Goal: Task Accomplishment & Management: Manage account settings

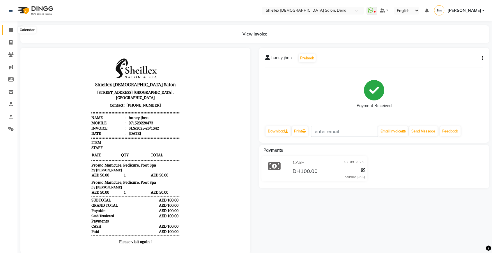
click at [9, 30] on icon at bounding box center [11, 30] width 4 height 4
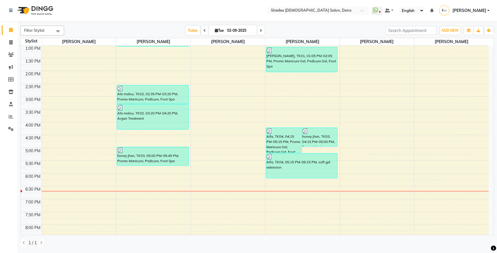
scroll to position [102, 0]
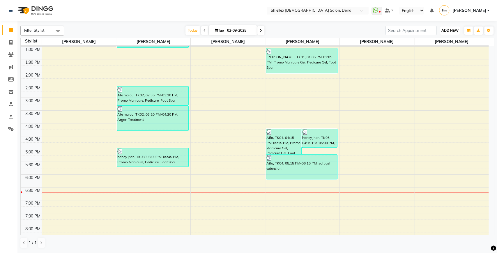
click at [454, 32] on span "ADD NEW" at bounding box center [449, 30] width 17 height 4
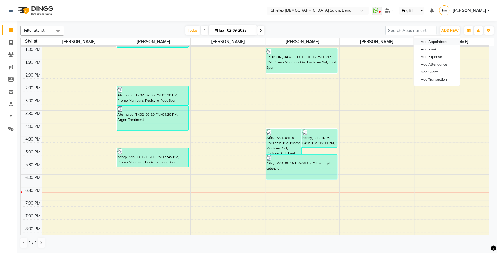
click at [445, 40] on button "Add Appointment" at bounding box center [437, 42] width 46 height 8
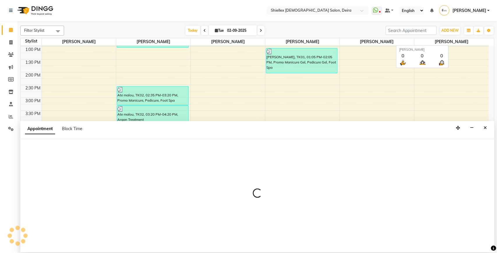
select select "600"
select select "tentative"
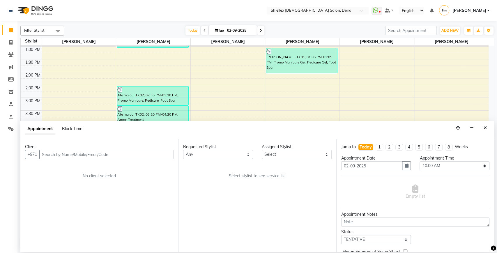
click at [97, 157] on input "text" at bounding box center [106, 154] width 134 height 9
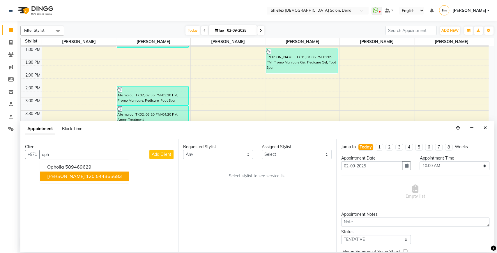
click at [96, 178] on ngb-highlight "544365683" at bounding box center [109, 176] width 26 height 6
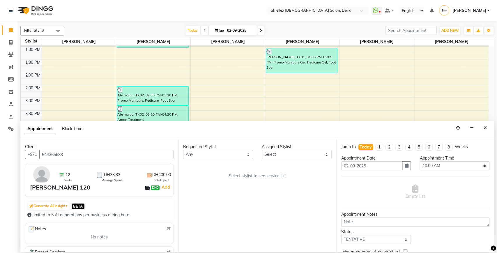
type input "544365683"
click at [282, 155] on select "Select [PERSON_NAME] [PERSON_NAME] [PERSON_NAME] [PERSON_NAME] [PERSON_NAME] [P…" at bounding box center [297, 154] width 70 height 9
select select "29894"
click at [262, 150] on select "Select [PERSON_NAME] [PERSON_NAME] [PERSON_NAME] [PERSON_NAME] [PERSON_NAME] [P…" at bounding box center [297, 154] width 70 height 9
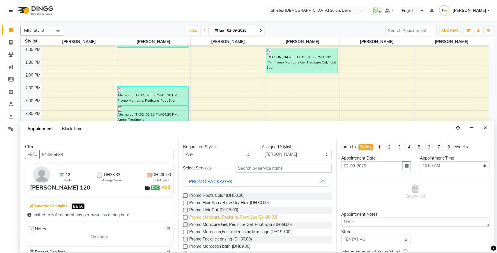
click at [259, 216] on span "Promo Manicure, Pedicure, Foot Spa (DH49.00)" at bounding box center [233, 217] width 88 height 7
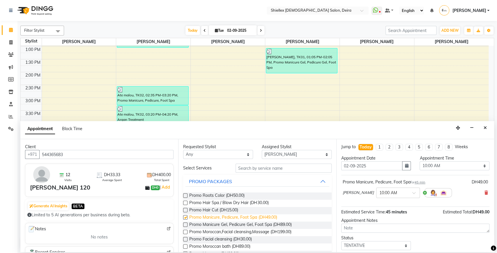
checkbox input "false"
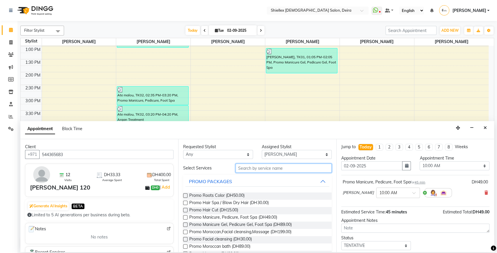
click at [267, 169] on input "text" at bounding box center [283, 168] width 96 height 9
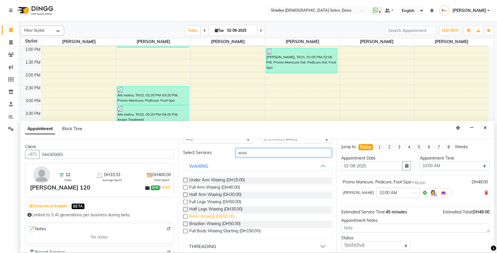
scroll to position [20, 0]
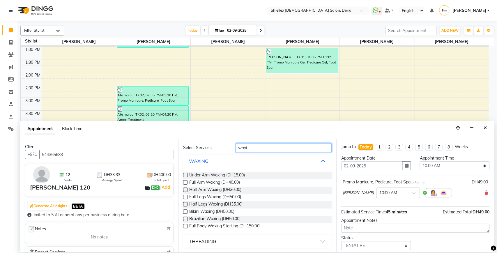
type input "waxi"
click at [208, 241] on div "THREADING" at bounding box center [202, 241] width 27 height 7
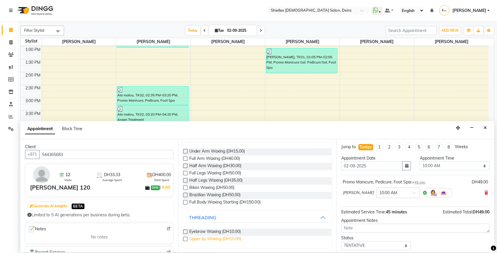
click at [207, 241] on span "Upper lip Waxing (DH10.00)" at bounding box center [215, 239] width 52 height 7
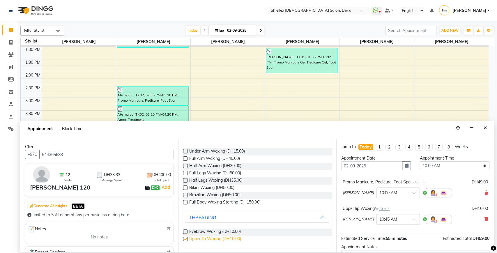
checkbox input "false"
click at [430, 164] on select "Select 10:00 AM 10:05 AM 10:10 AM 10:15 AM 10:20 AM 10:25 AM 10:30 AM 10:35 AM …" at bounding box center [454, 165] width 70 height 9
select select "1070"
click at [419, 161] on select "Select 10:00 AM 10:05 AM 10:10 AM 10:15 AM 10:20 AM 10:25 AM 10:30 AM 10:35 AM …" at bounding box center [454, 165] width 70 height 9
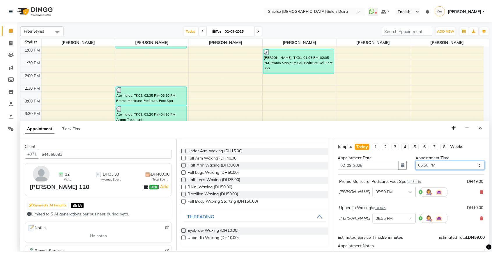
scroll to position [61, 0]
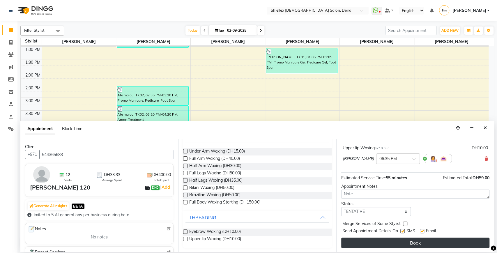
click at [401, 242] on button "Book" at bounding box center [415, 242] width 148 height 10
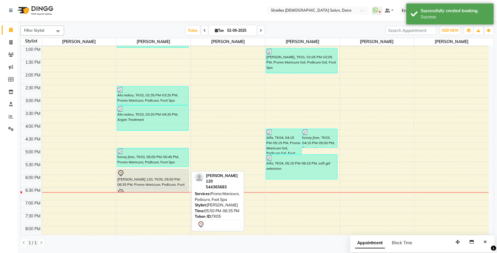
click at [177, 182] on div "[PERSON_NAME] 120, TK05, 05:50 PM-06:35 PM, Promo Manicure, Pedicure, Foot Spa" at bounding box center [152, 178] width 71 height 18
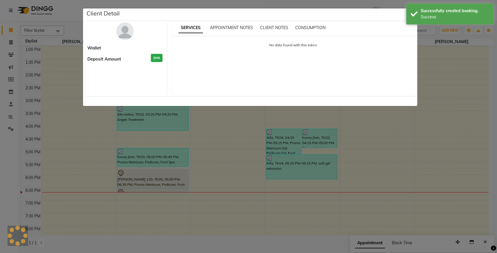
select select "7"
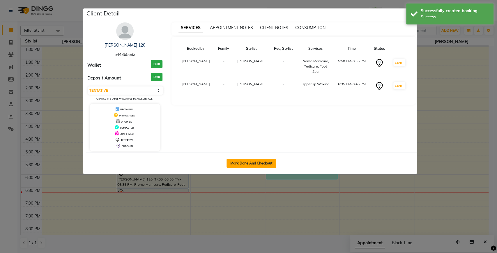
click at [246, 159] on button "Mark Done And Checkout" at bounding box center [251, 163] width 50 height 9
select select "service"
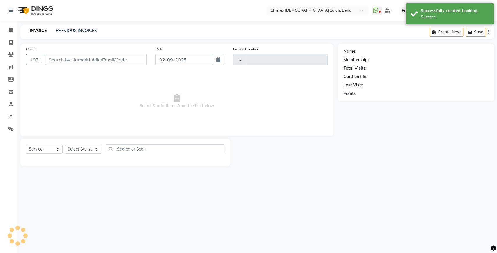
type input "1543"
select select "4904"
type input "544365683"
select select "29894"
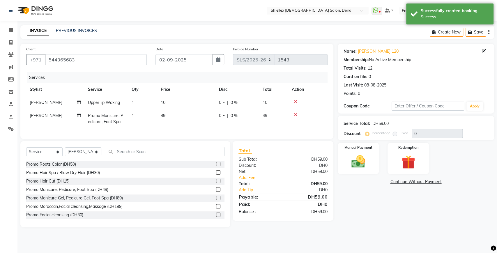
click at [195, 118] on td "49" at bounding box center [186, 118] width 58 height 19
select select "29894"
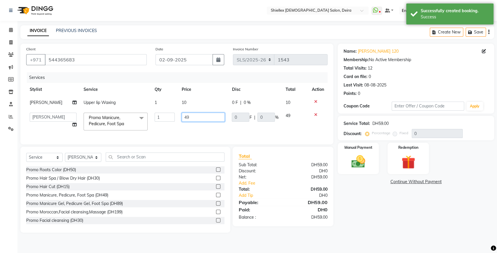
click at [195, 118] on input "49" at bounding box center [203, 117] width 43 height 9
type input "4"
type input "50"
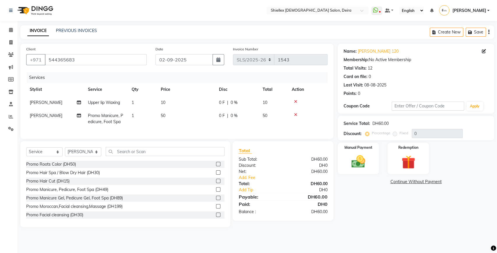
click at [204, 104] on td "10" at bounding box center [186, 102] width 58 height 13
select select "29894"
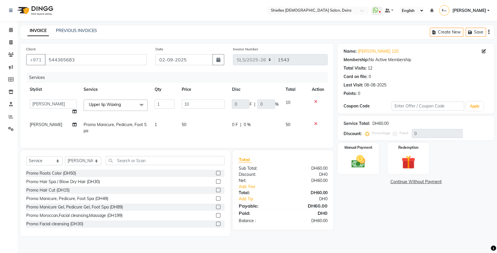
click at [204, 104] on input "10" at bounding box center [203, 104] width 43 height 9
type input "1"
type input "20"
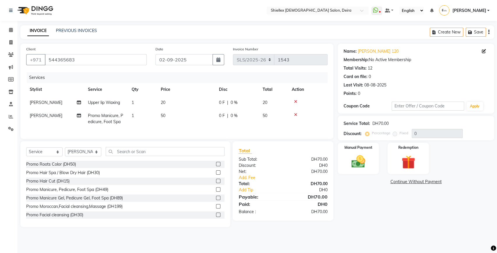
click at [235, 133] on div "Services Stylist Service Qty Price Disc Total Action [PERSON_NAME] Upper lip Wa…" at bounding box center [176, 102] width 301 height 61
click at [356, 161] on img at bounding box center [358, 161] width 23 height 16
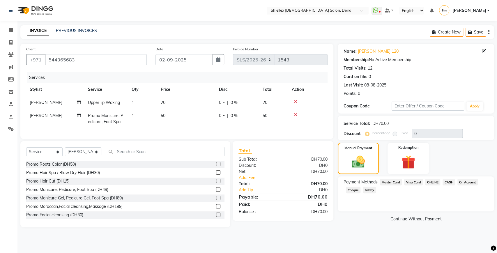
click at [414, 181] on span "Visa Card" at bounding box center [413, 182] width 19 height 7
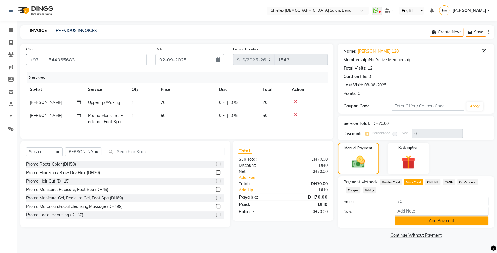
click at [412, 220] on button "Add Payment" at bounding box center [441, 220] width 94 height 9
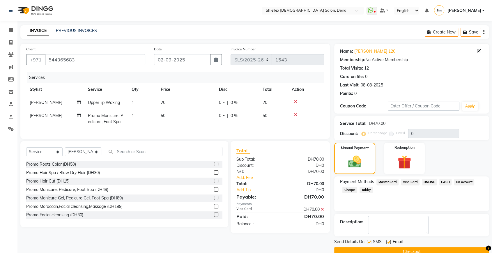
click at [389, 251] on button "Checkout" at bounding box center [411, 251] width 155 height 9
